Goal: Task Accomplishment & Management: Use online tool/utility

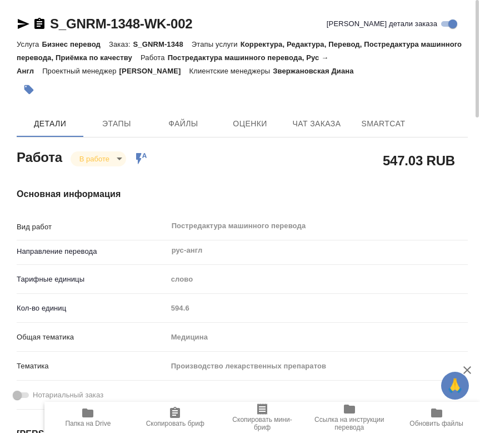
click at [349, 337] on div "Медицина" at bounding box center [317, 336] width 301 height 19
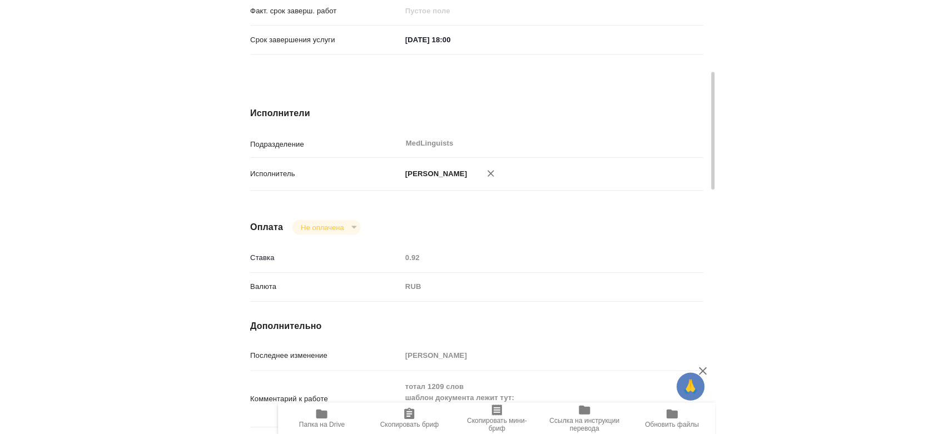
scroll to position [494, 0]
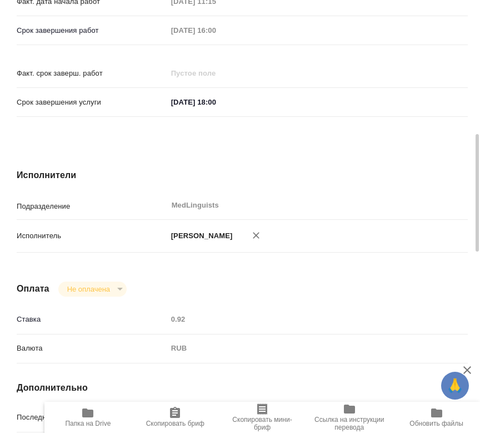
click at [100, 416] on span "Папка на Drive" at bounding box center [88, 416] width 74 height 21
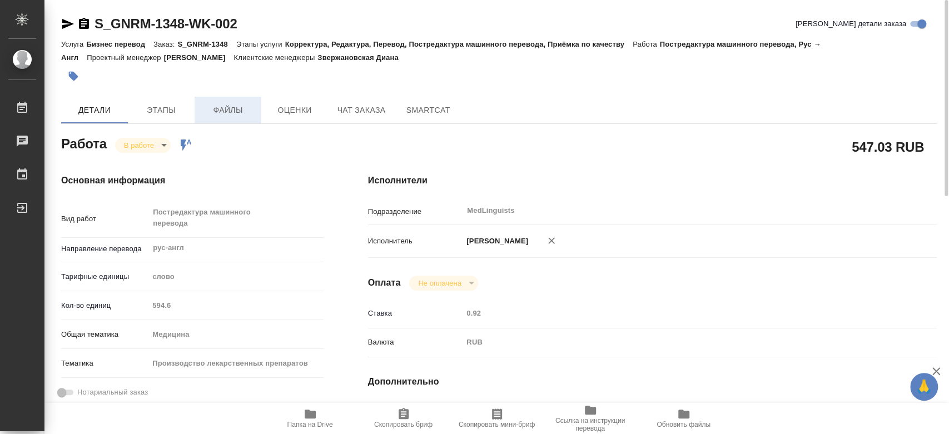
scroll to position [0, 0]
click at [147, 148] on body "🙏 .cls-1 fill:#fff; AWATERA Chernyayeva Tatyana Работы 0 Чаты График Выйти S_GN…" at bounding box center [474, 217] width 949 height 434
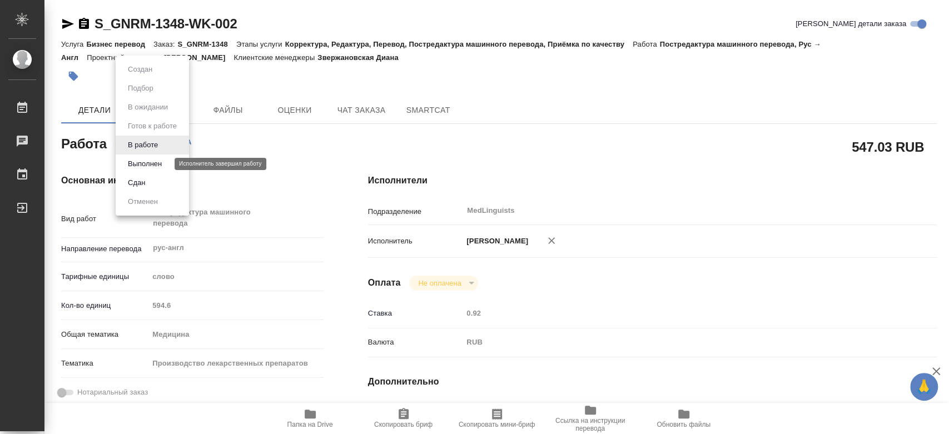
click at [149, 162] on button "Выполнен" at bounding box center [145, 164] width 41 height 12
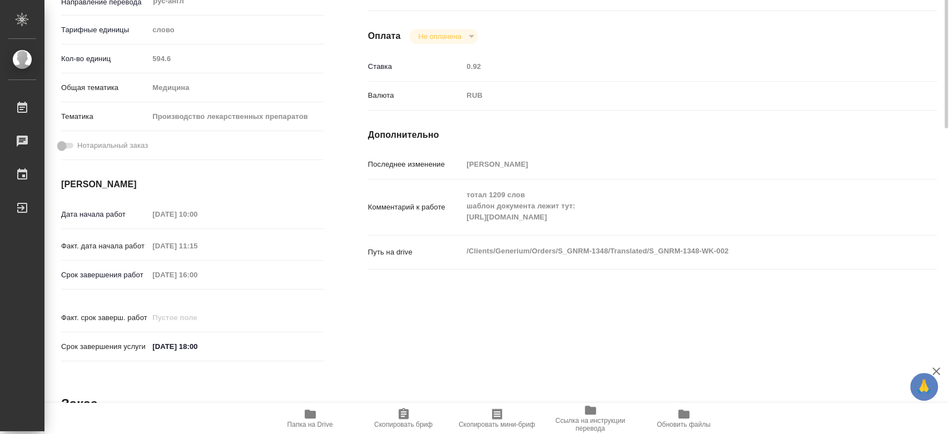
scroll to position [309, 0]
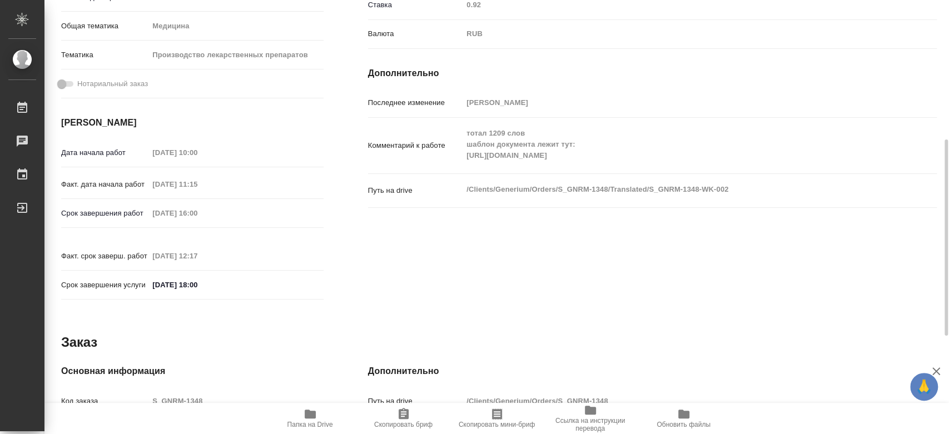
type textarea "x"
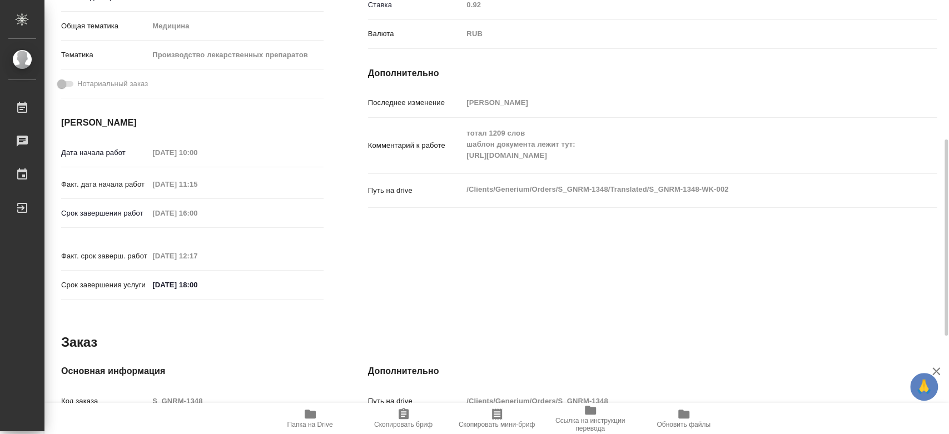
type textarea "x"
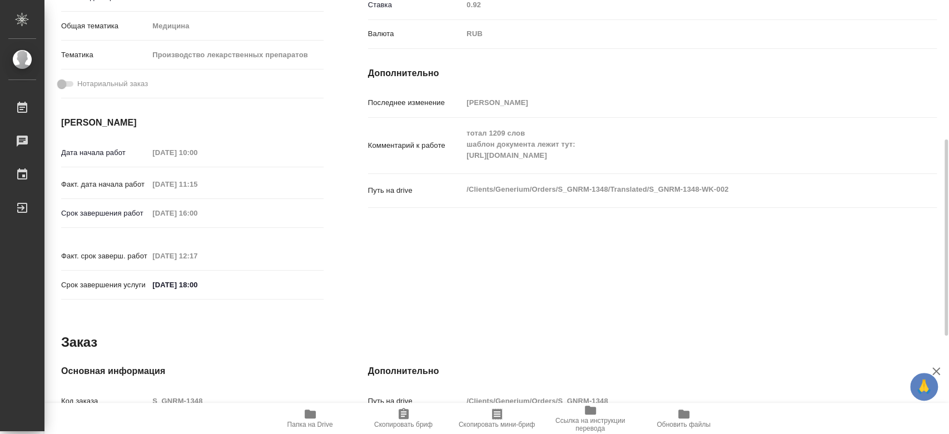
type textarea "x"
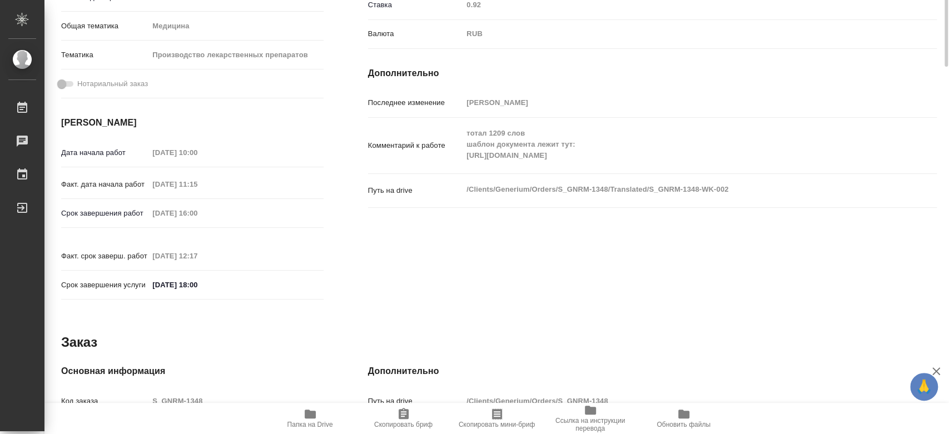
scroll to position [62, 0]
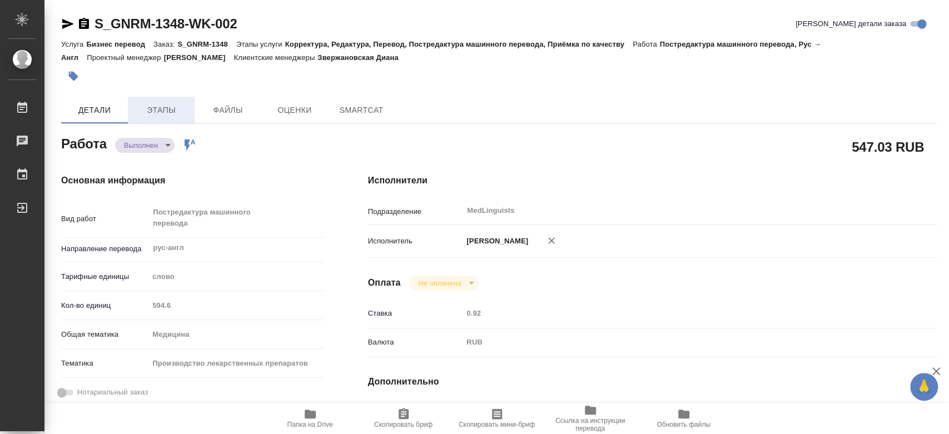
type textarea "x"
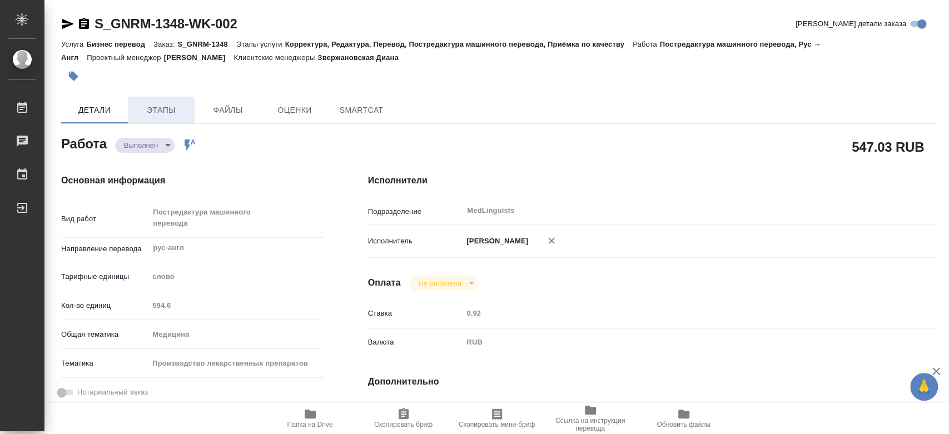
type textarea "x"
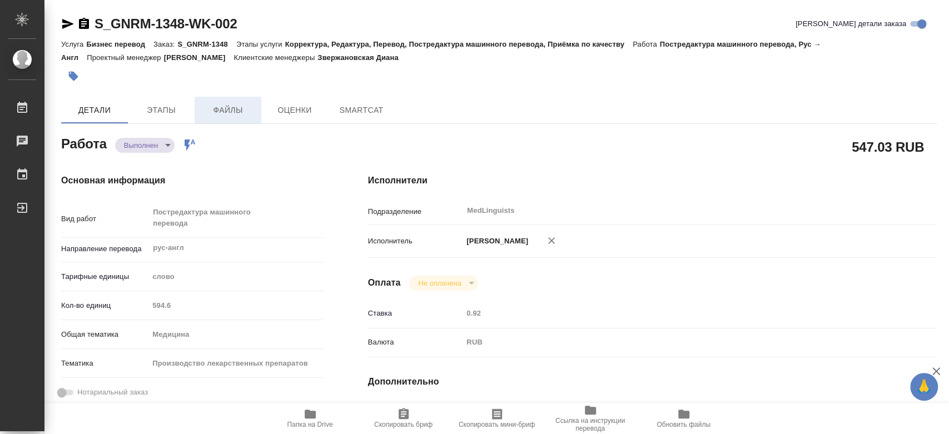
click at [213, 107] on span "Файлы" at bounding box center [227, 110] width 53 height 14
type textarea "x"
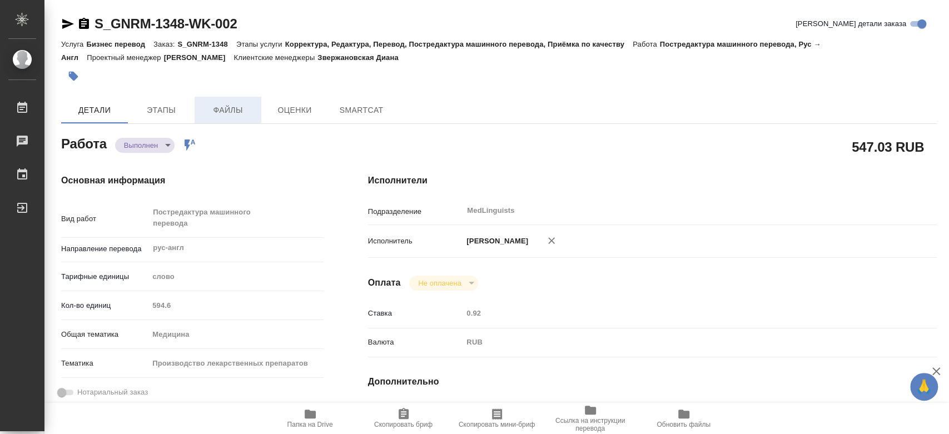
type textarea "x"
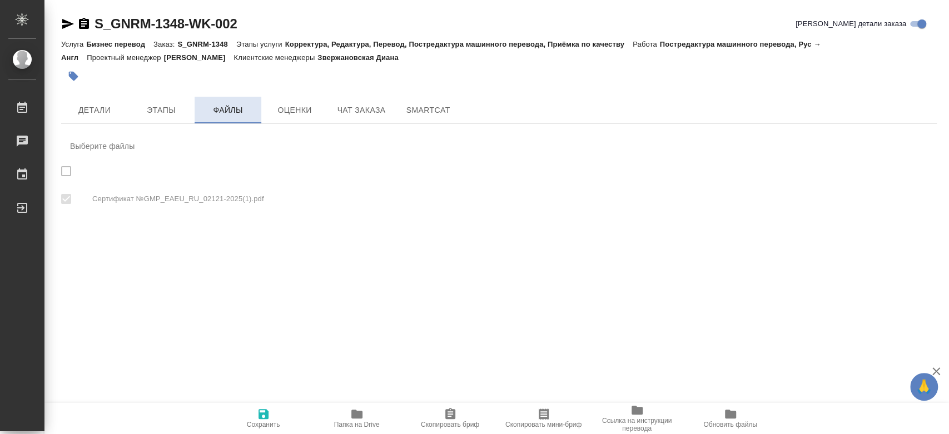
checkbox input "true"
